Goal: Share content

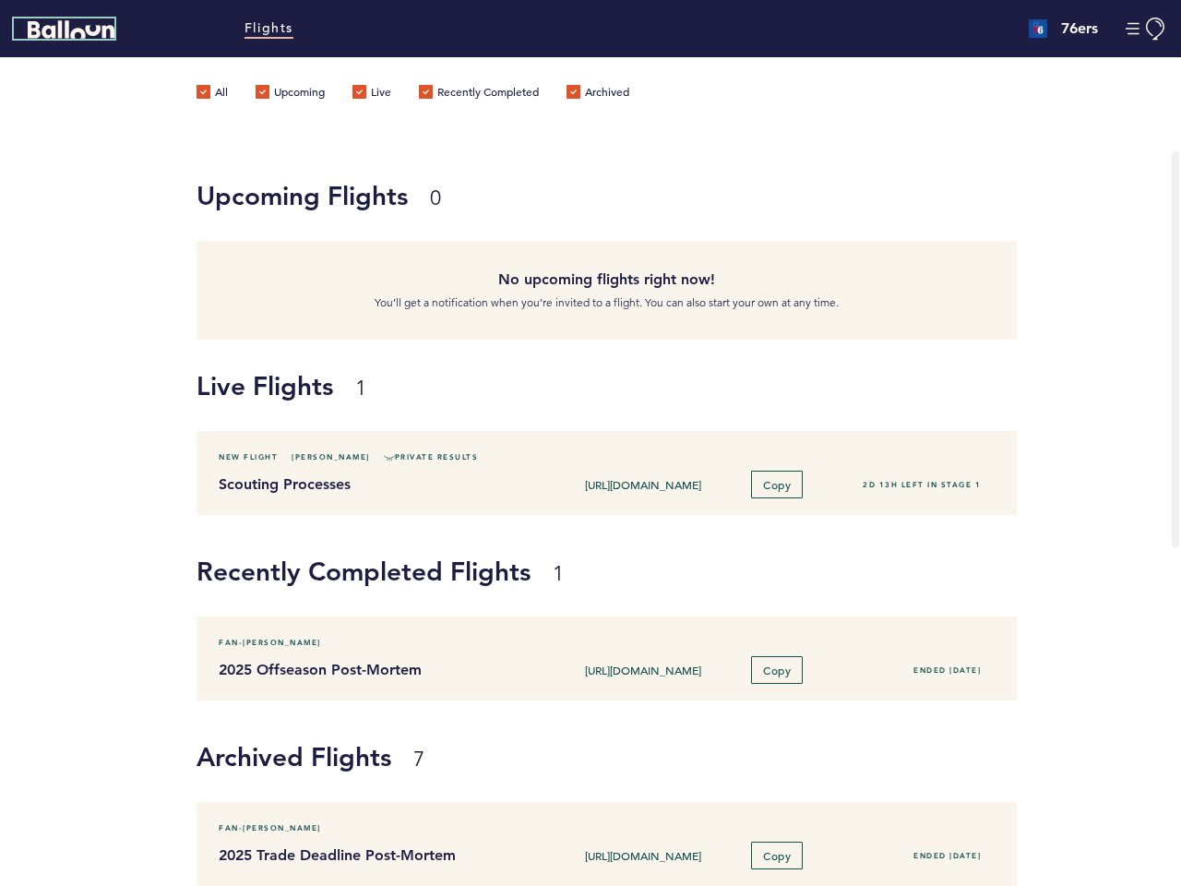
click at [71, 30] on icon "Balloon" at bounding box center [71, 29] width 87 height 18
click at [1146, 29] on button "Manage Account" at bounding box center [1147, 29] width 42 height 23
click at [688, 472] on div "[URL][DOMAIN_NAME] Copy" at bounding box center [692, 485] width 277 height 28
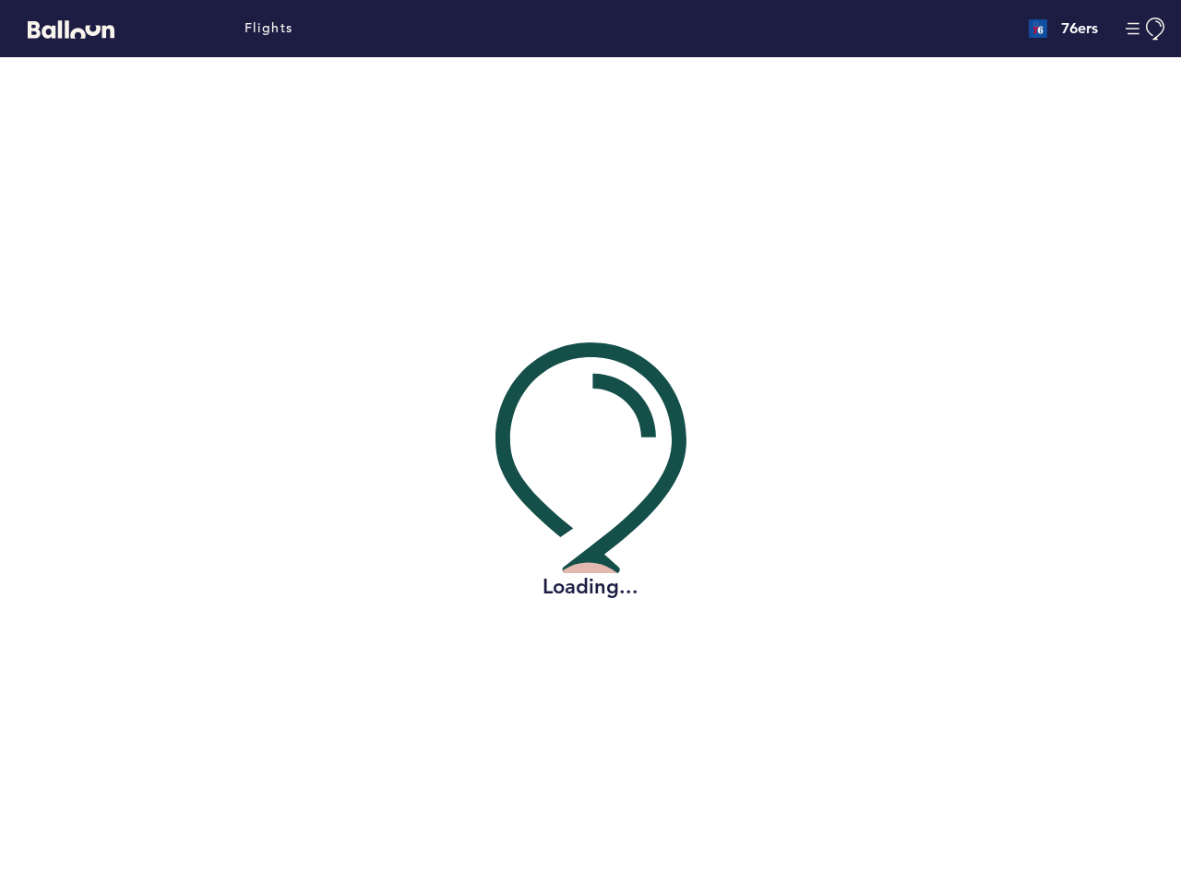
click at [405, 458] on div "Loading..." at bounding box center [590, 471] width 1153 height 828
click at [776, 484] on div "Loading..." at bounding box center [590, 471] width 1153 height 828
click at [688, 658] on div "Loading..." at bounding box center [590, 471] width 1153 height 828
